Goal: Task Accomplishment & Management: Manage account settings

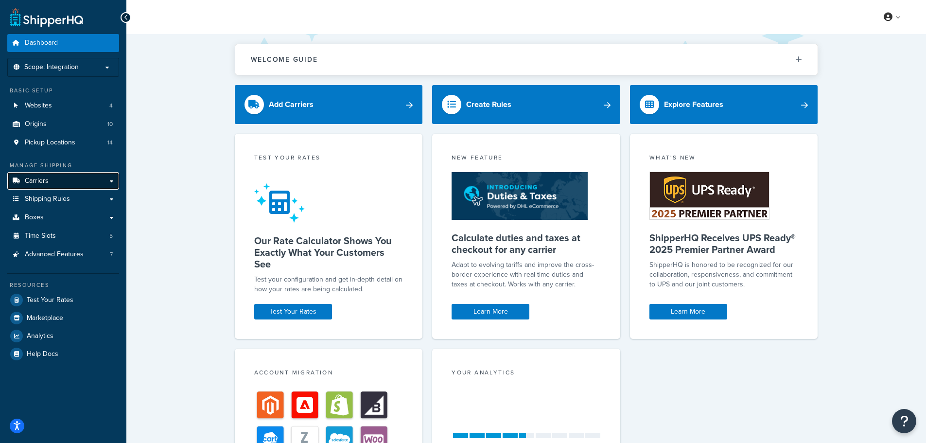
click at [45, 178] on span "Carriers" at bounding box center [37, 181] width 24 height 8
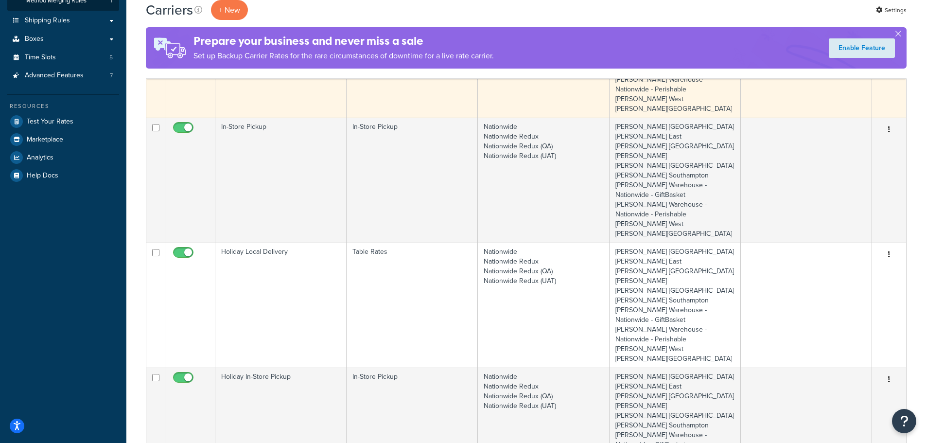
scroll to position [243, 0]
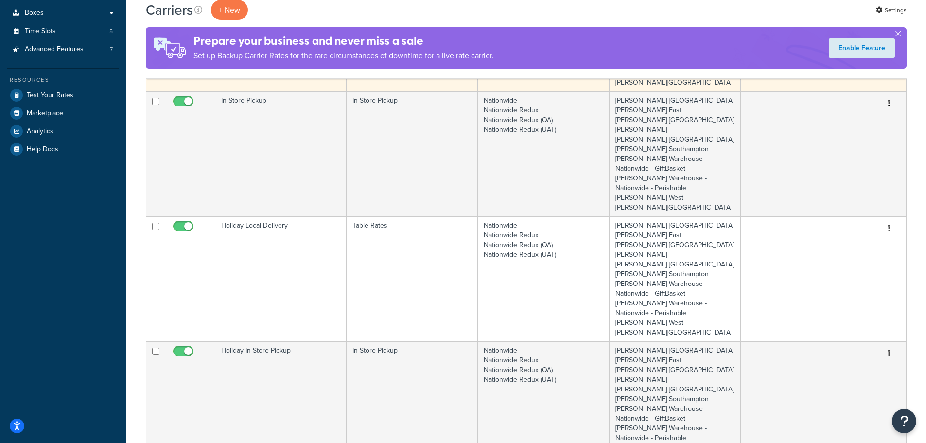
click at [270, 252] on td "Holiday Local Delivery" at bounding box center [280, 278] width 131 height 125
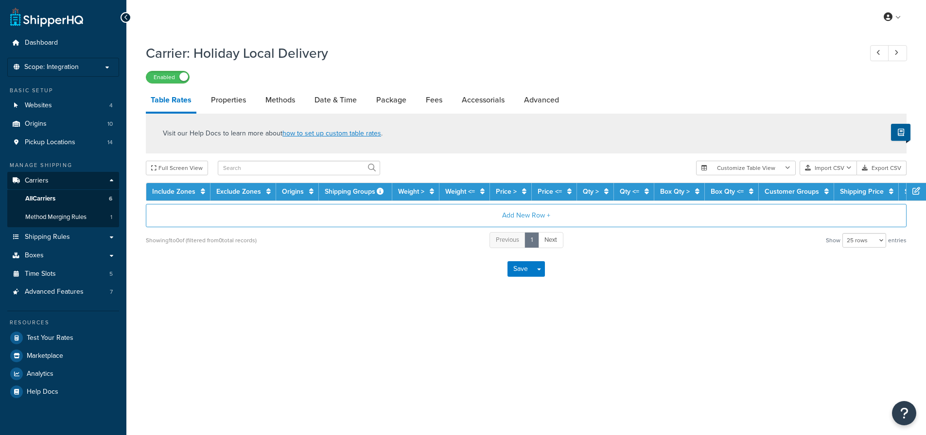
select select "25"
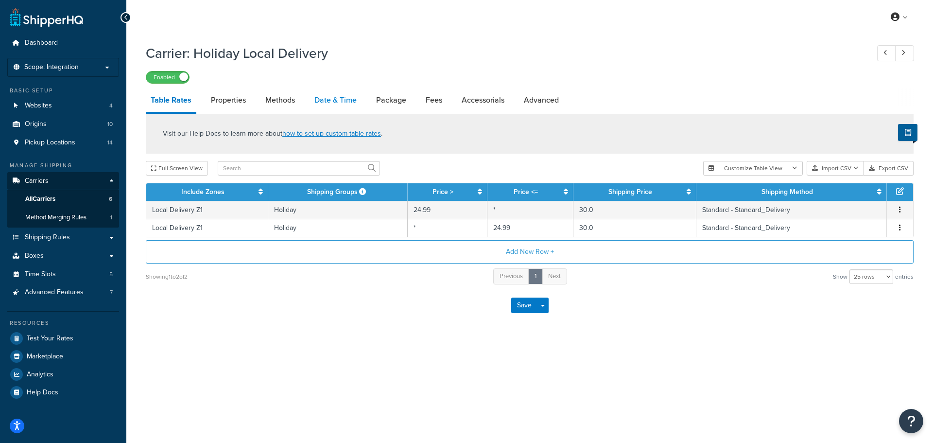
click at [331, 99] on link "Date & Time" at bounding box center [336, 99] width 52 height 23
select select "yMd"
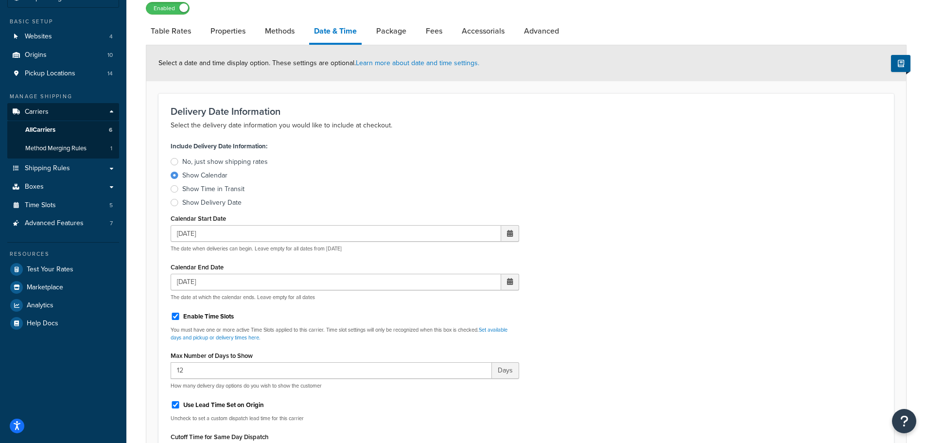
scroll to position [97, 0]
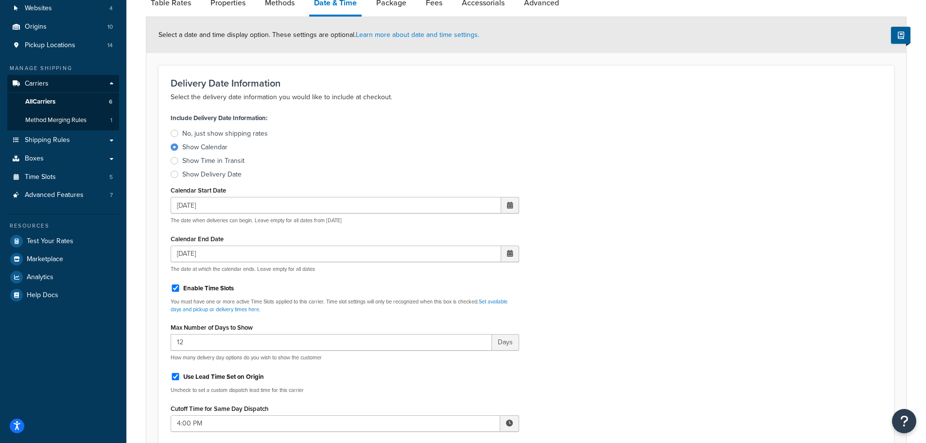
click at [510, 205] on span at bounding box center [510, 205] width 6 height 7
click at [442, 296] on td "23" at bounding box center [441, 297] width 17 height 15
type input "09/23/2025"
click at [605, 254] on div "Include Delivery Date Information: No, just show shipping rates Show Calendar S…" at bounding box center [526, 315] width 726 height 409
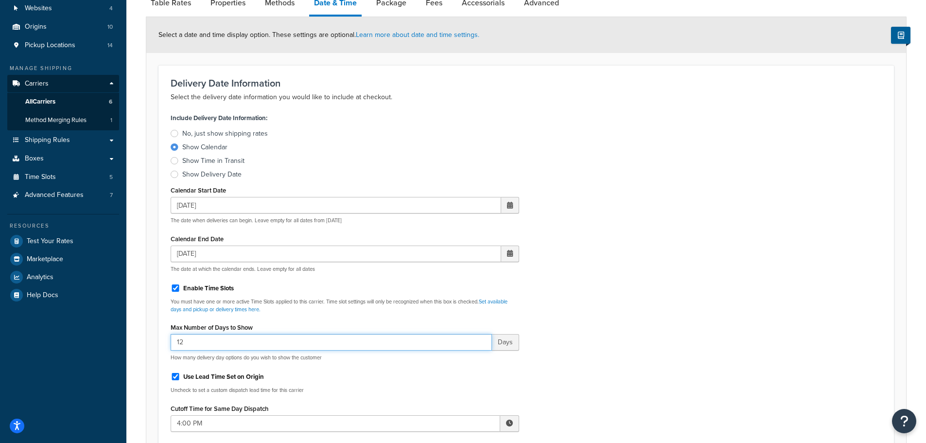
click at [210, 345] on input "12" at bounding box center [331, 342] width 321 height 17
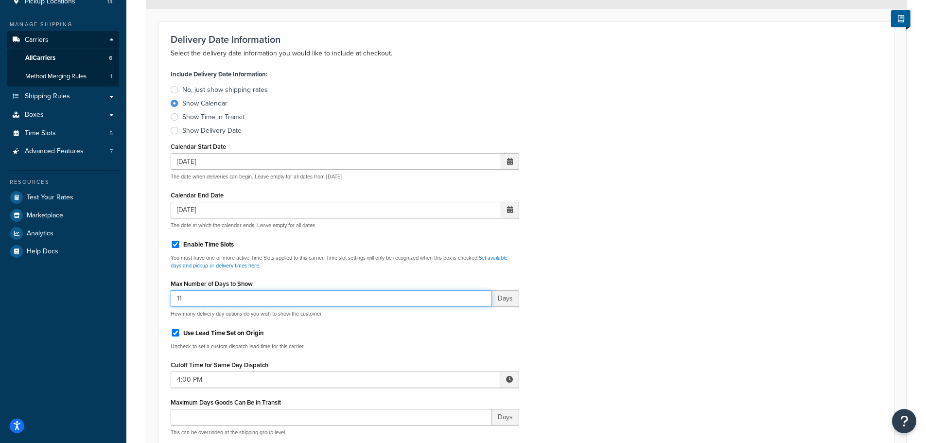
scroll to position [194, 0]
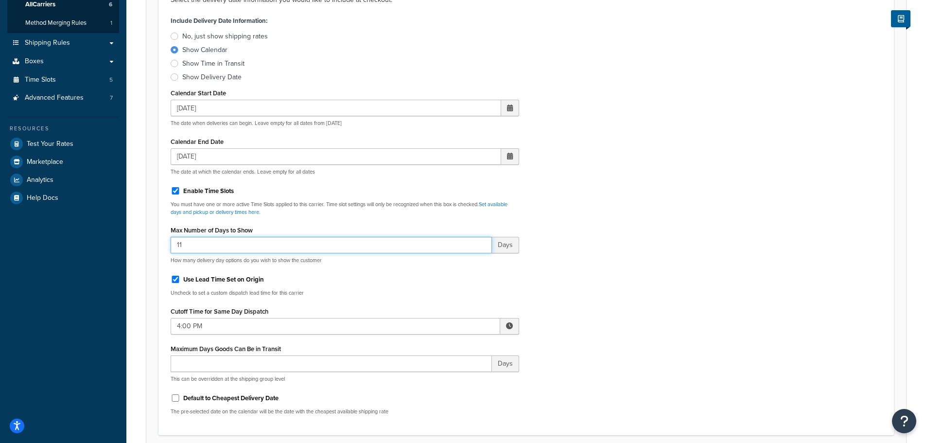
type input "11"
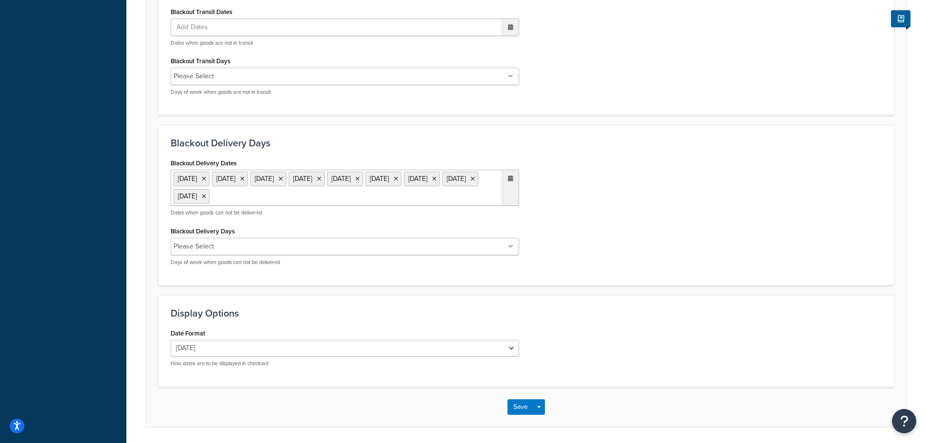
scroll to position [698, 0]
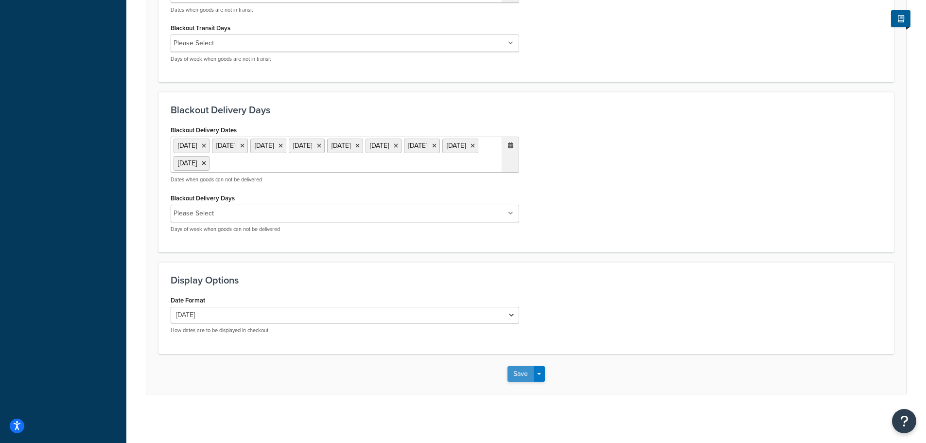
click at [514, 373] on button "Save" at bounding box center [520, 374] width 26 height 16
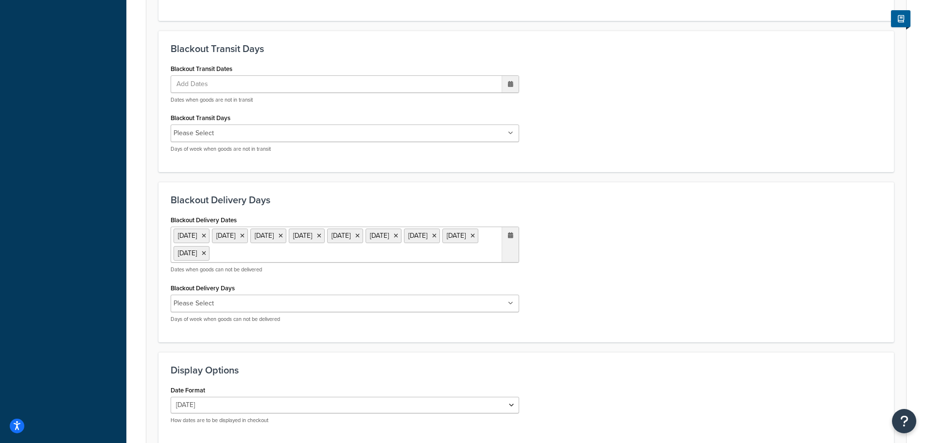
scroll to position [0, 0]
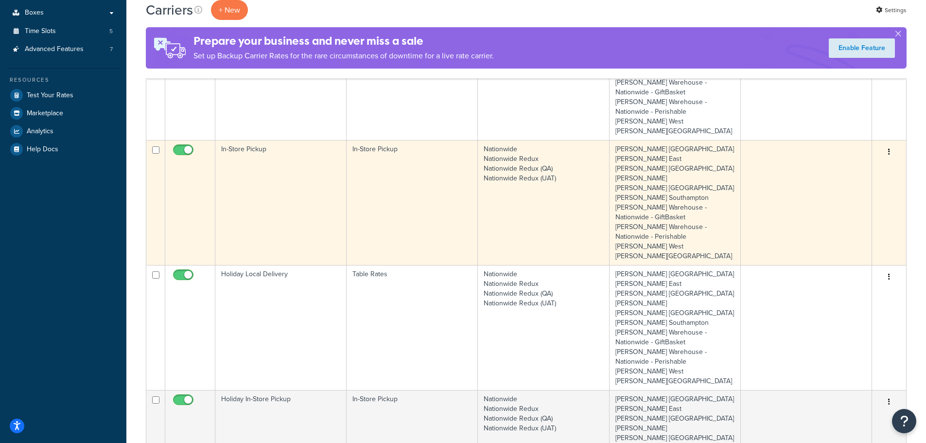
scroll to position [292, 0]
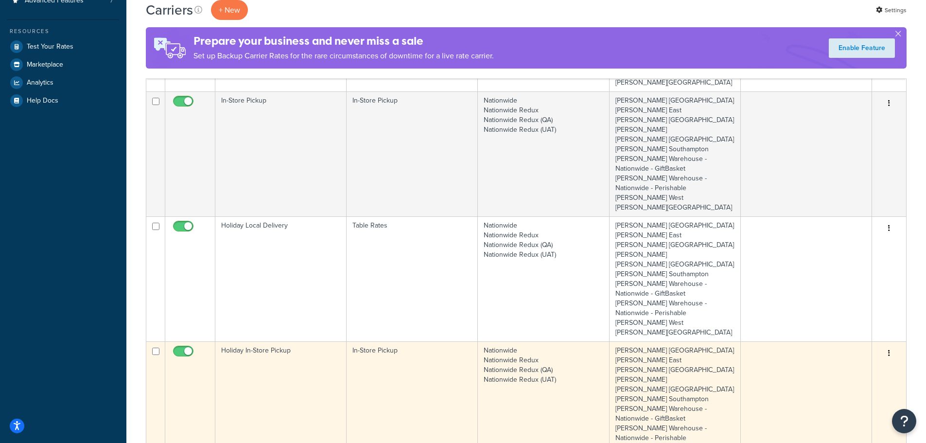
click at [271, 341] on td "Holiday In-Store Pickup" at bounding box center [280, 403] width 131 height 125
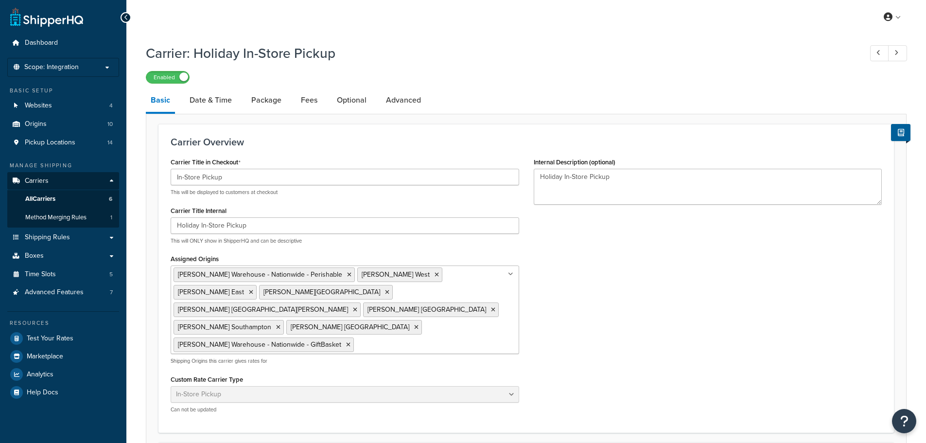
select select "pickup"
click at [219, 97] on link "Date & Time" at bounding box center [211, 99] width 52 height 23
select select "calendar"
select select "yMd"
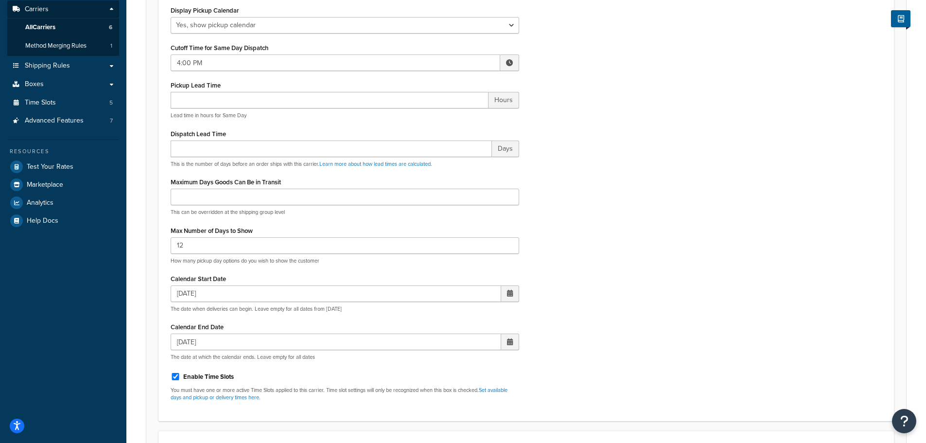
scroll to position [194, 0]
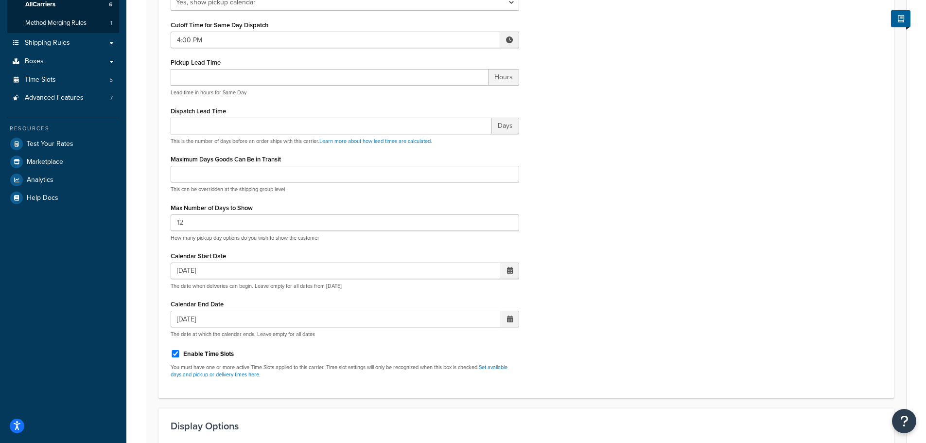
click at [513, 271] on span at bounding box center [510, 270] width 18 height 17
click at [442, 361] on td "23" at bounding box center [441, 362] width 17 height 15
type input "09/23/2025"
click at [216, 224] on input "12" at bounding box center [345, 222] width 348 height 17
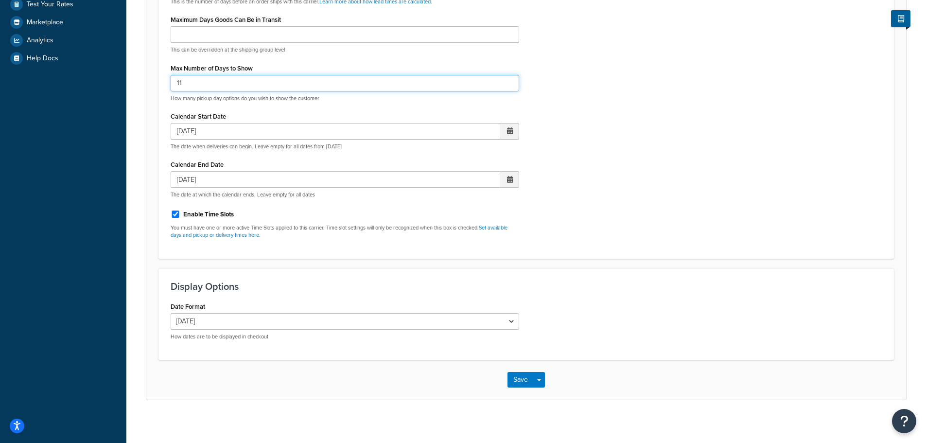
scroll to position [340, 0]
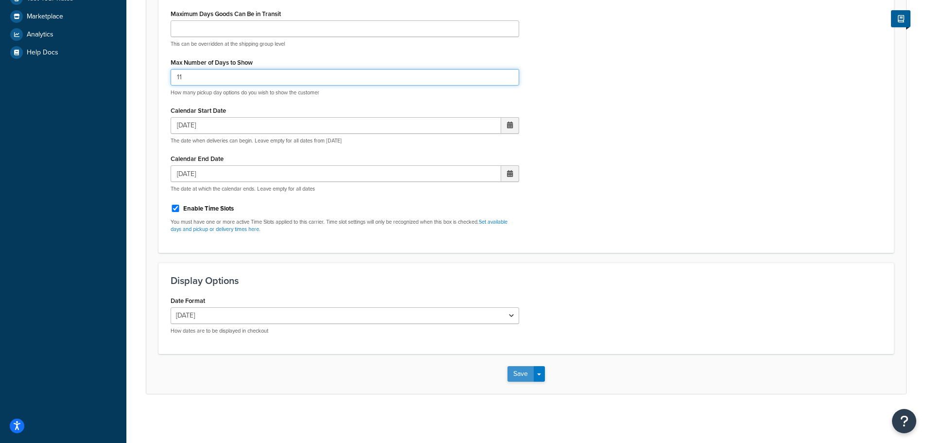
type input "11"
click at [522, 372] on button "Save" at bounding box center [520, 374] width 26 height 16
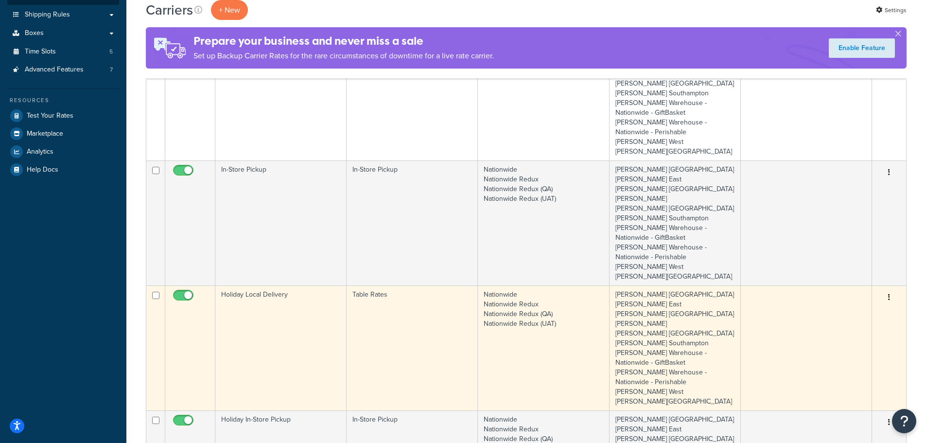
scroll to position [243, 0]
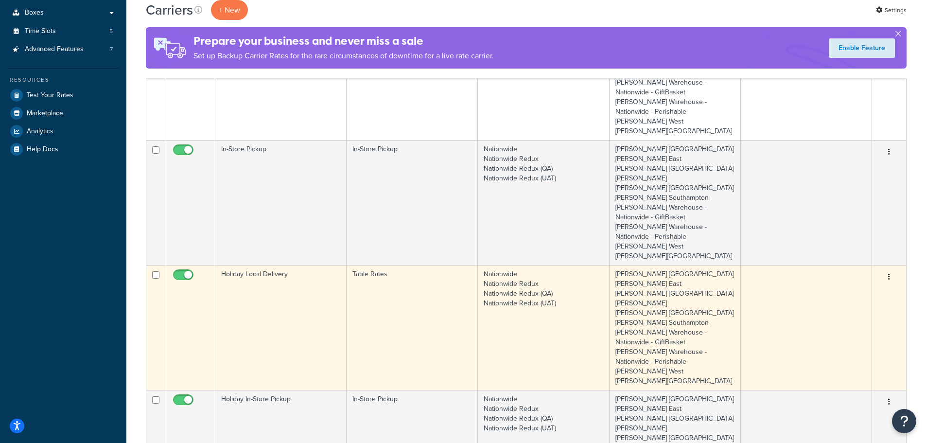
click at [275, 299] on td "Holiday Local Delivery" at bounding box center [280, 327] width 131 height 125
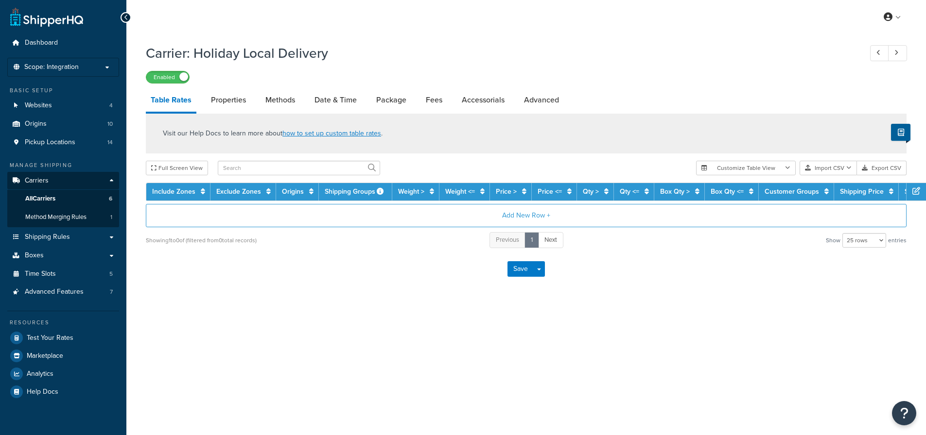
select select "25"
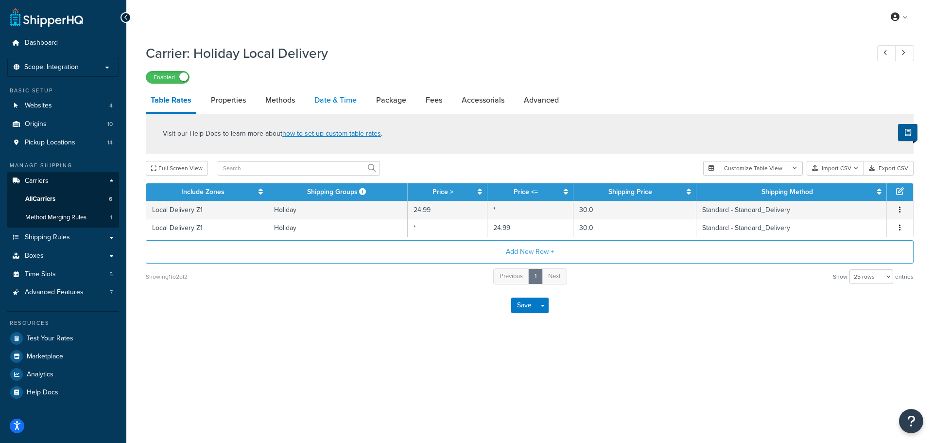
click at [331, 97] on link "Date & Time" at bounding box center [336, 99] width 52 height 23
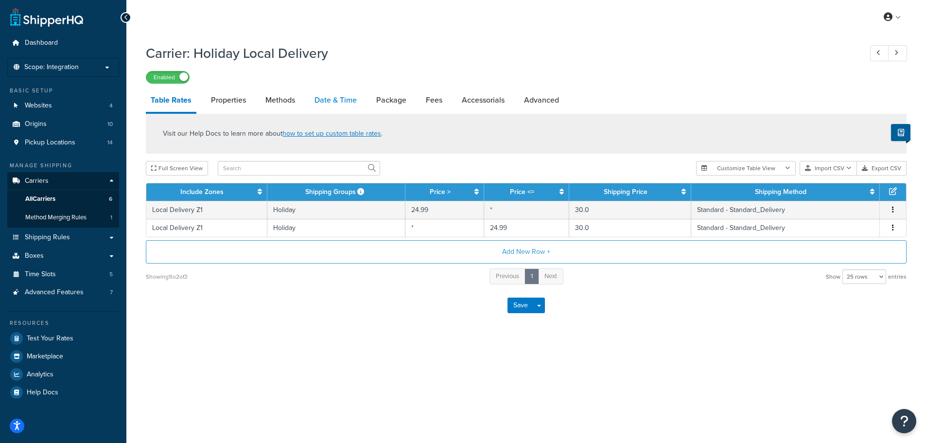
select select "yMd"
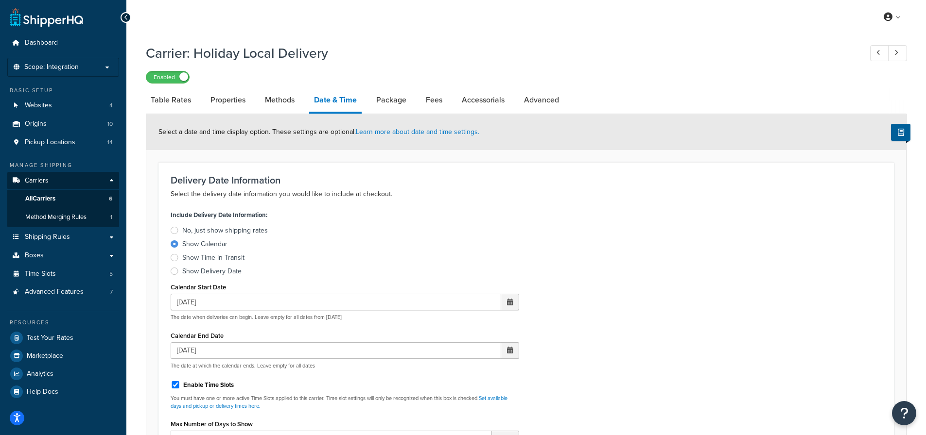
select select "25"
